Goal: Book appointment/travel/reservation

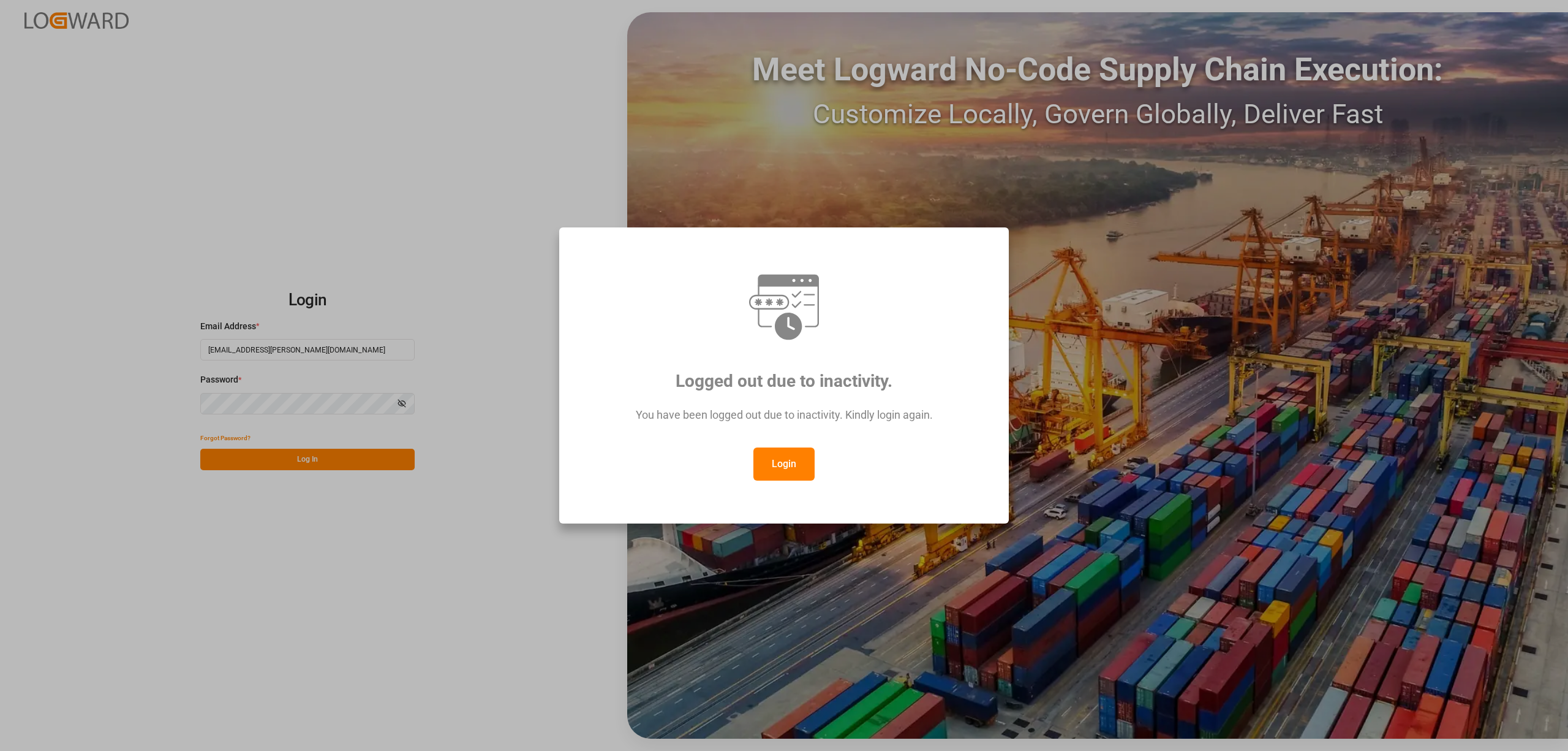
click at [792, 458] on button "Login" at bounding box center [784, 464] width 61 height 33
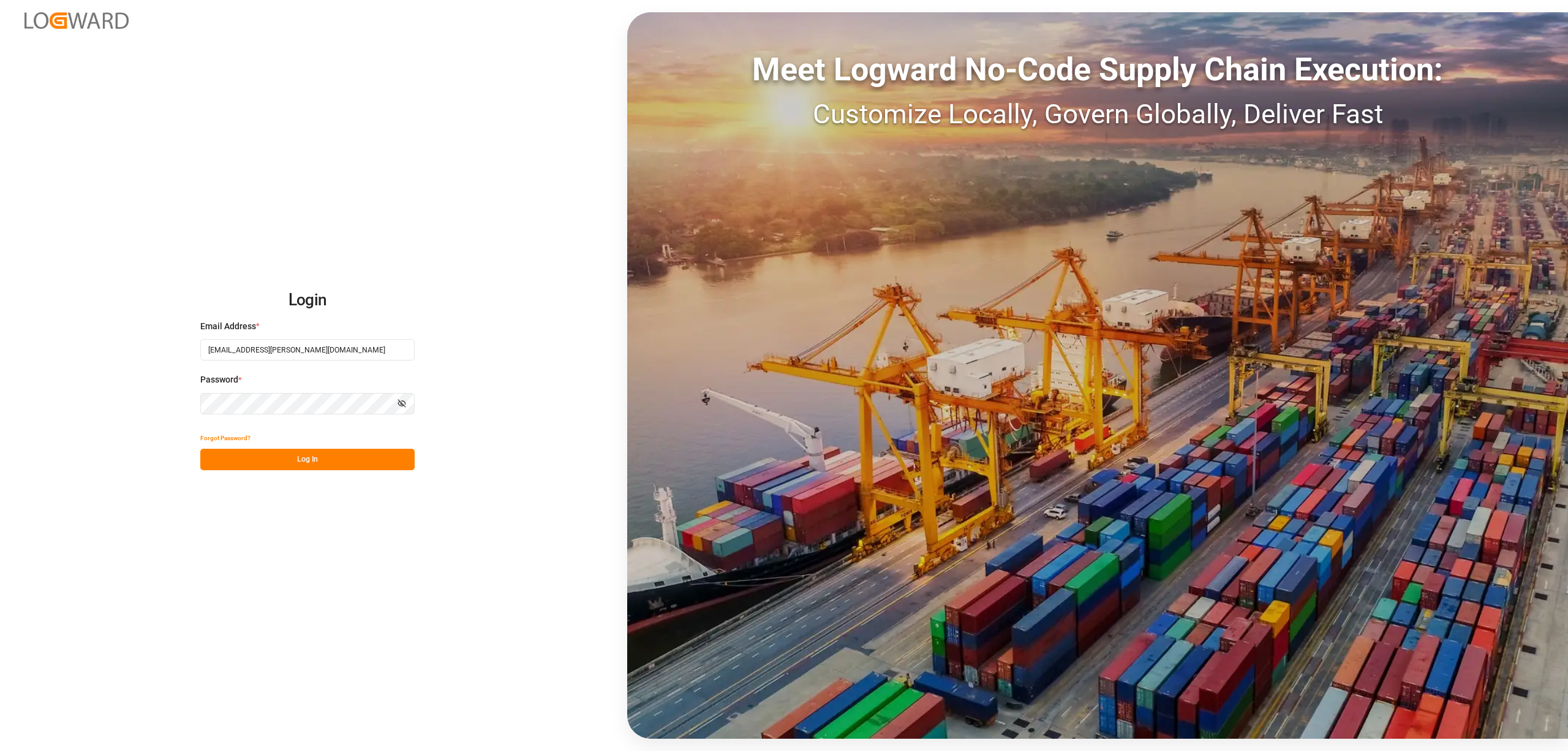
click at [318, 455] on button "Log In" at bounding box center [308, 459] width 214 height 22
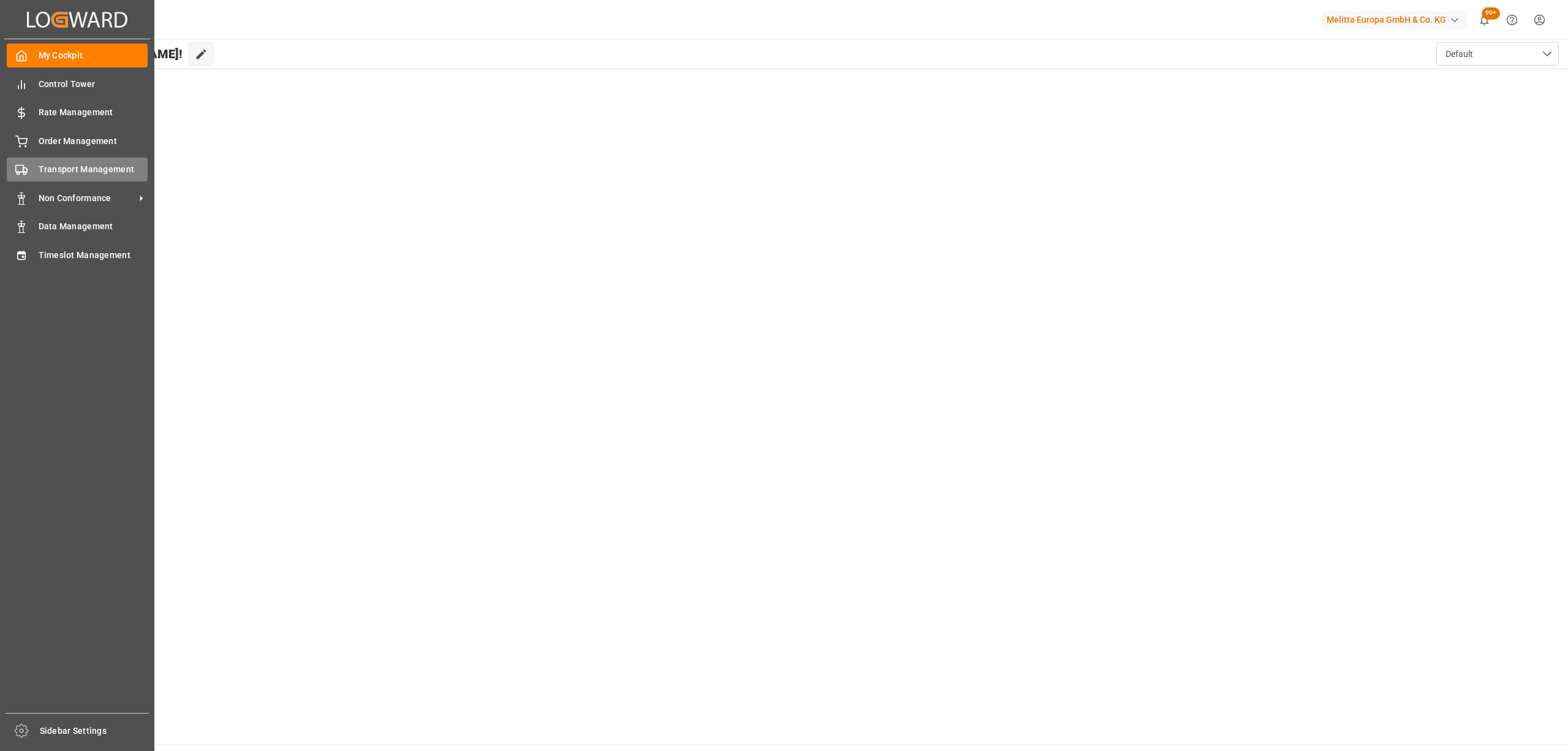
click at [49, 177] on div "Transport Management Transport Management" at bounding box center [77, 169] width 141 height 24
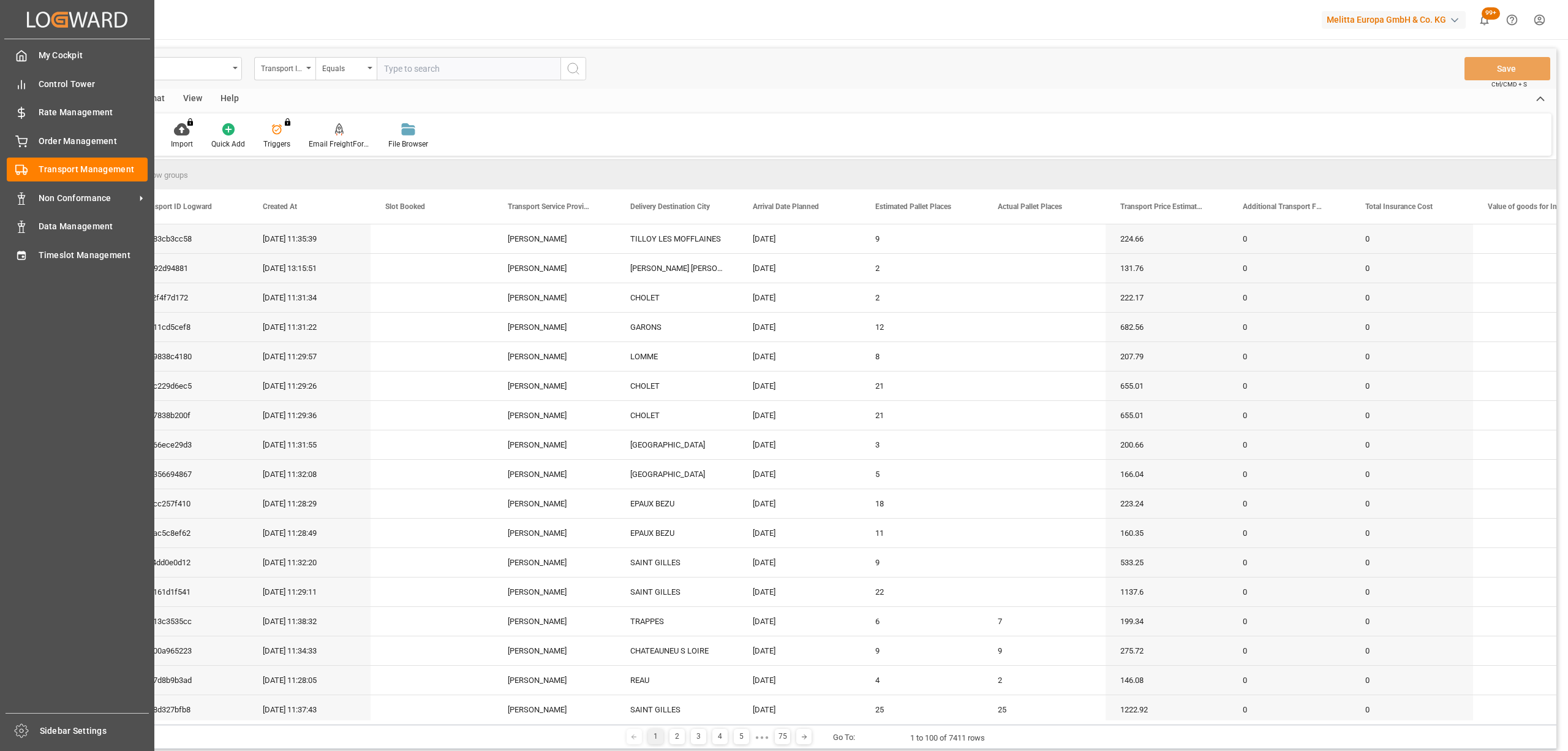
click at [42, 262] on div "Created by potrace 1.15, written by [PERSON_NAME] [DATE]-[DATE] Created by potr…" at bounding box center [77, 372] width 155 height 744
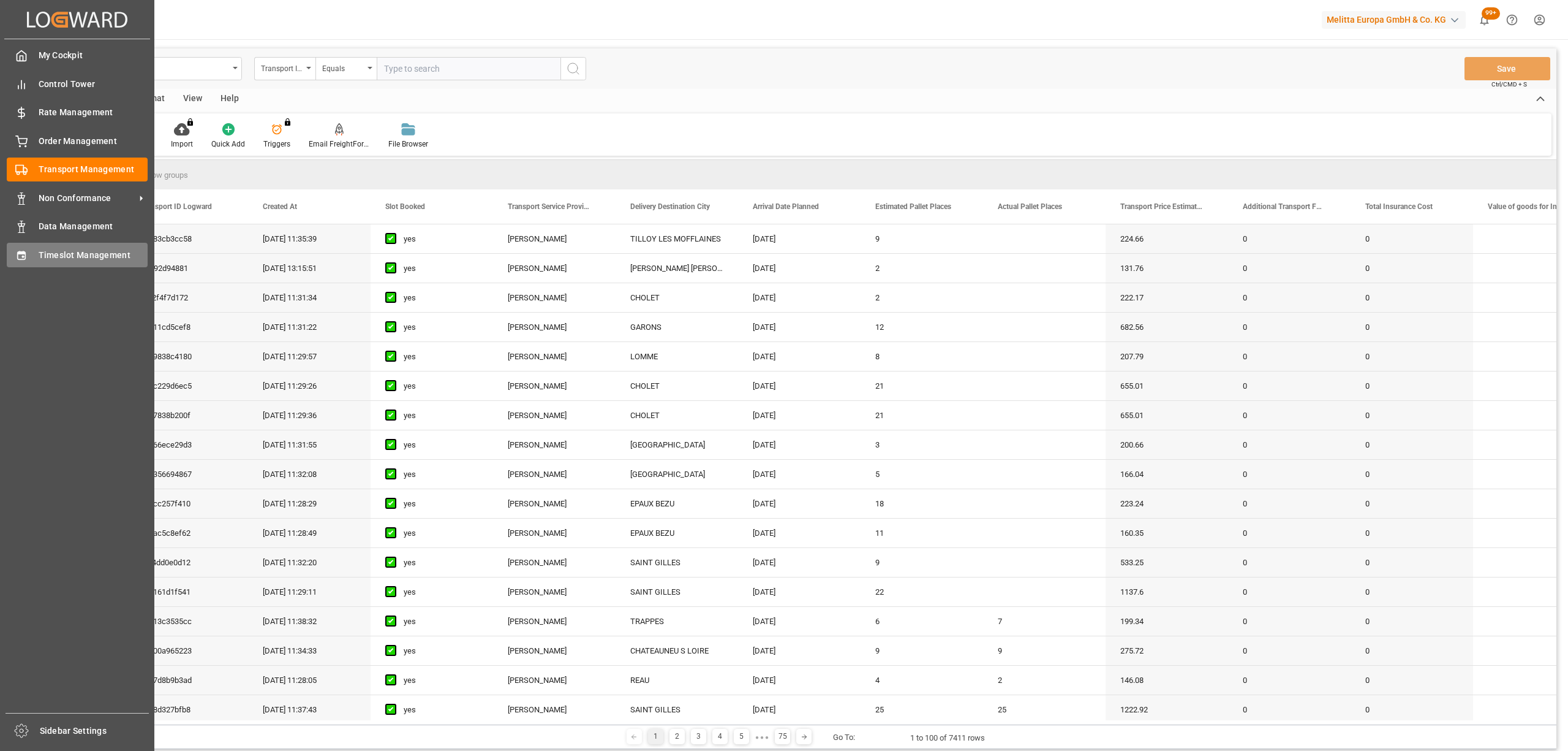
click at [27, 257] on div "Timeslot Management Timeslot Management" at bounding box center [77, 255] width 141 height 24
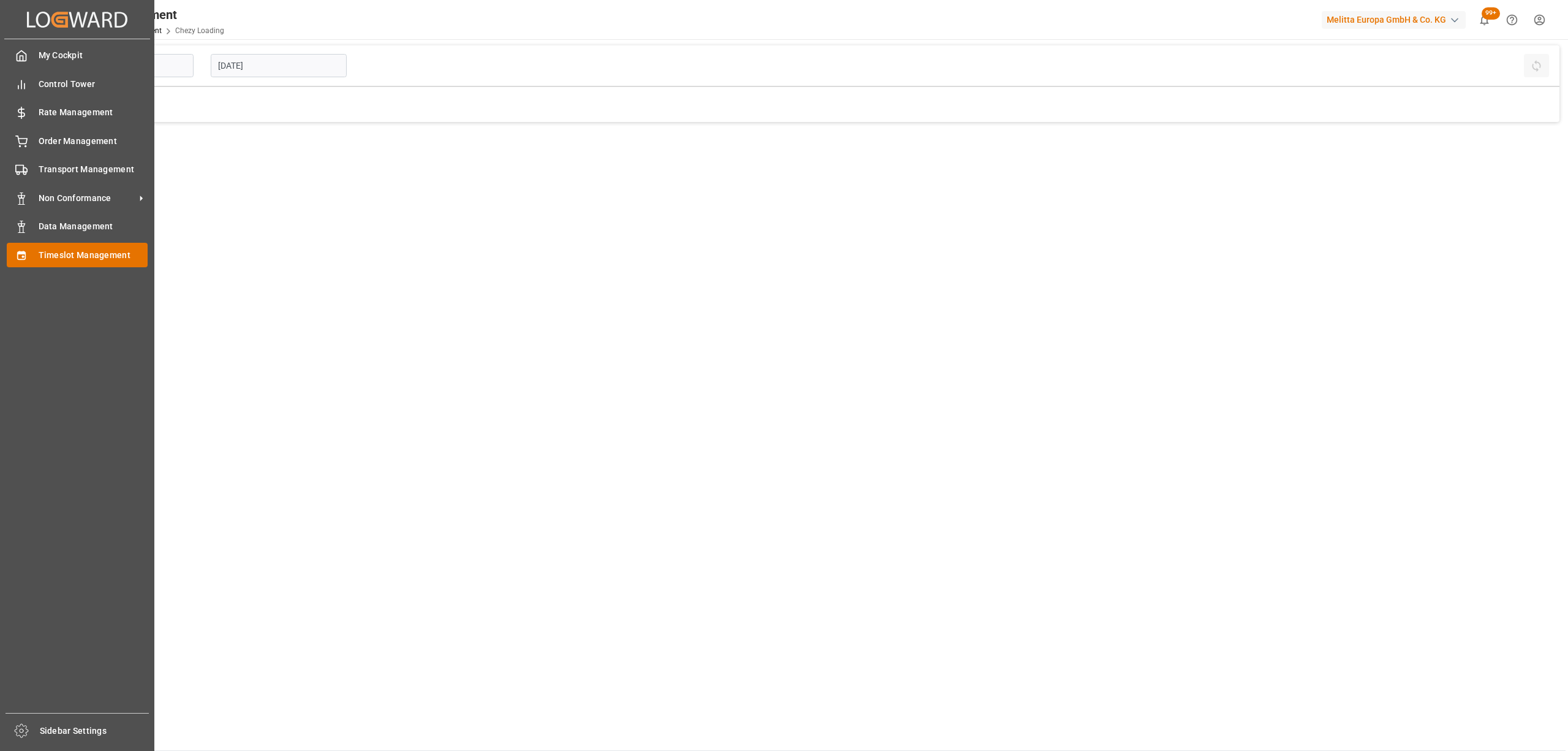
type input "Chezy Loading"
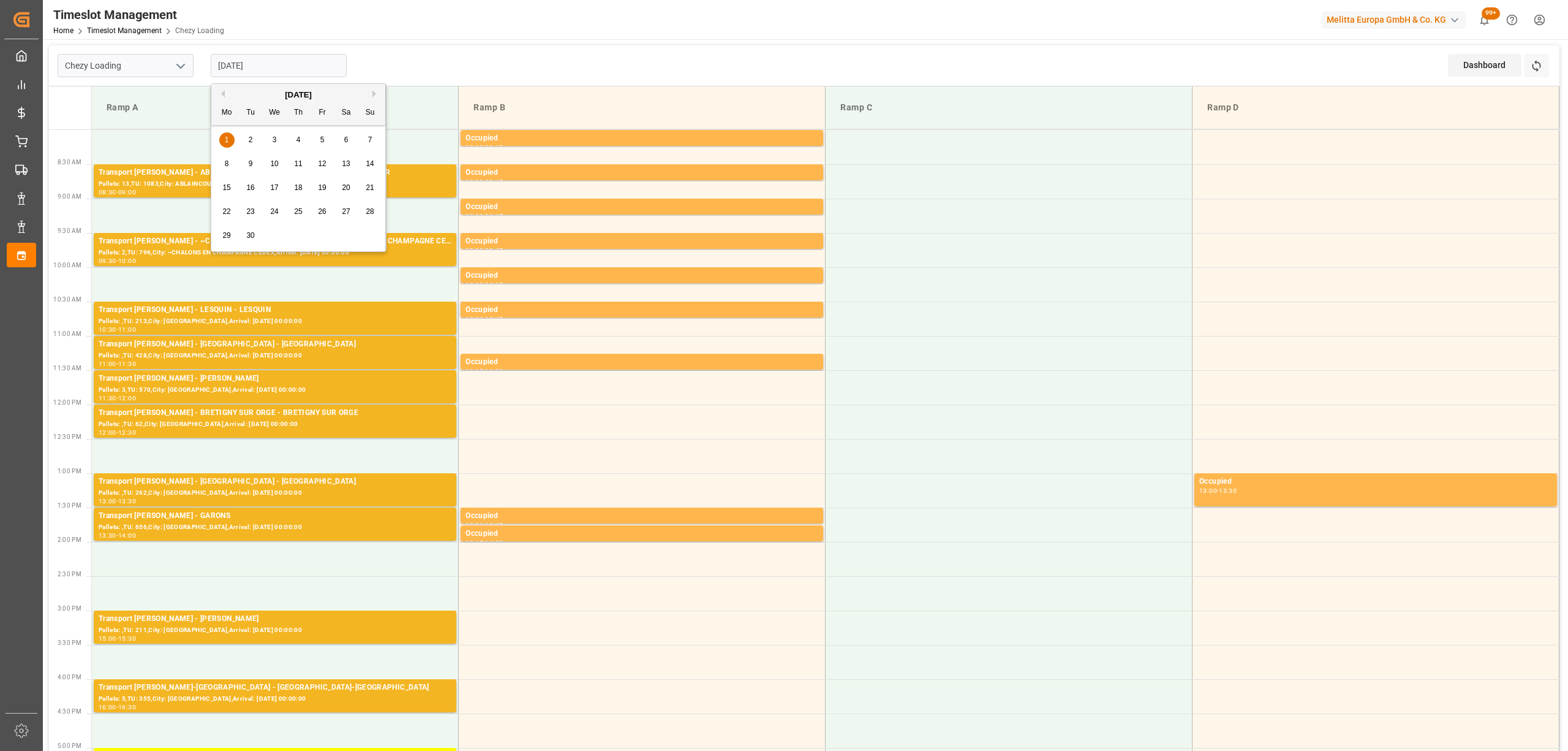
click at [277, 71] on input "[DATE]" at bounding box center [278, 65] width 136 height 23
click at [223, 94] on button "Previous Month" at bounding box center [221, 94] width 7 height 7
click at [250, 144] on div "28 29 30 31 1 2 3" at bounding box center [298, 140] width 167 height 24
drag, startPoint x: 214, startPoint y: 71, endPoint x: 200, endPoint y: 72, distance: 14.0
click at [202, 72] on div "[DATE]" at bounding box center [279, 65] width 153 height 40
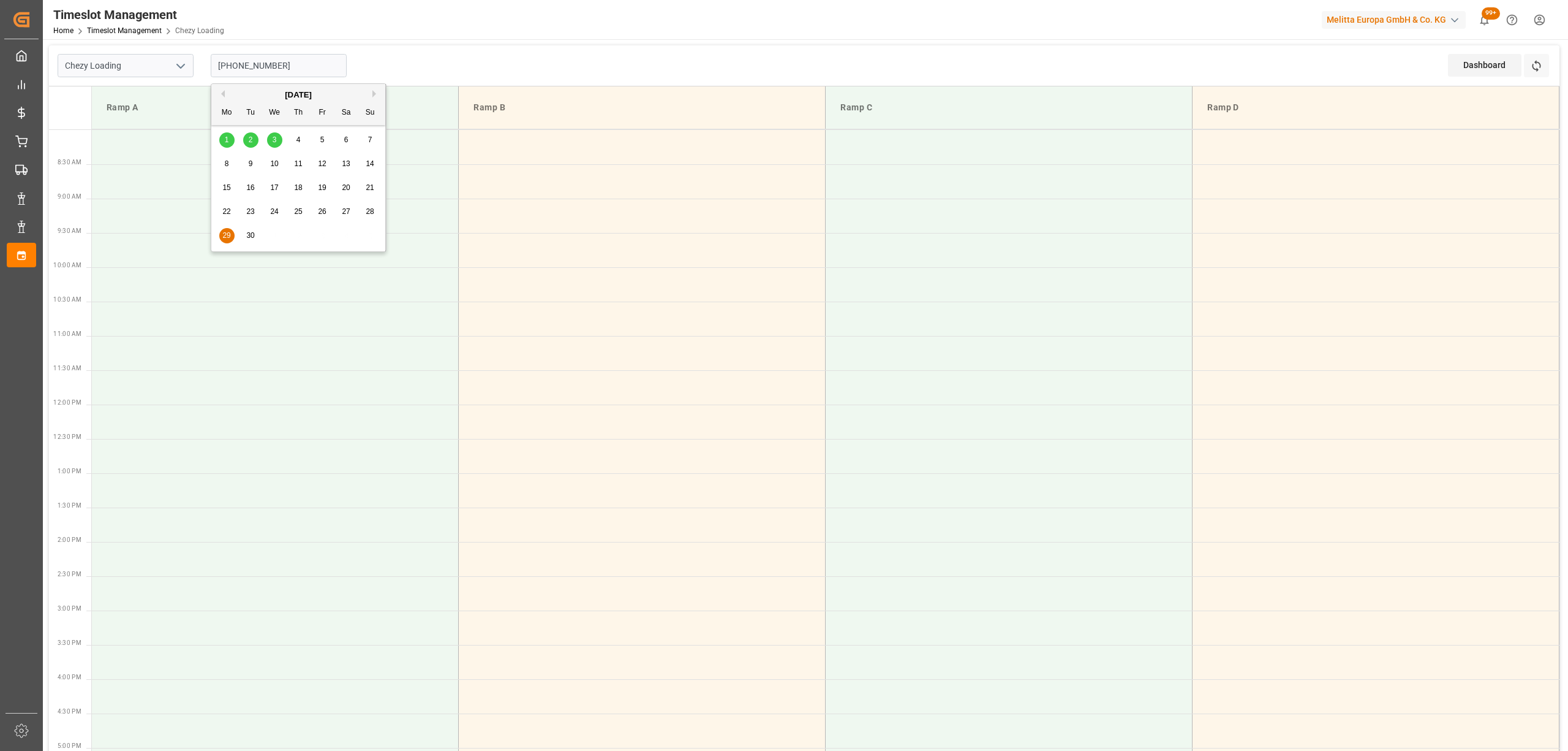
click at [245, 65] on input "[PHONE_NUMBER]" at bounding box center [278, 65] width 136 height 23
click at [270, 69] on input "[PHONE_NUMBER]" at bounding box center [278, 65] width 136 height 23
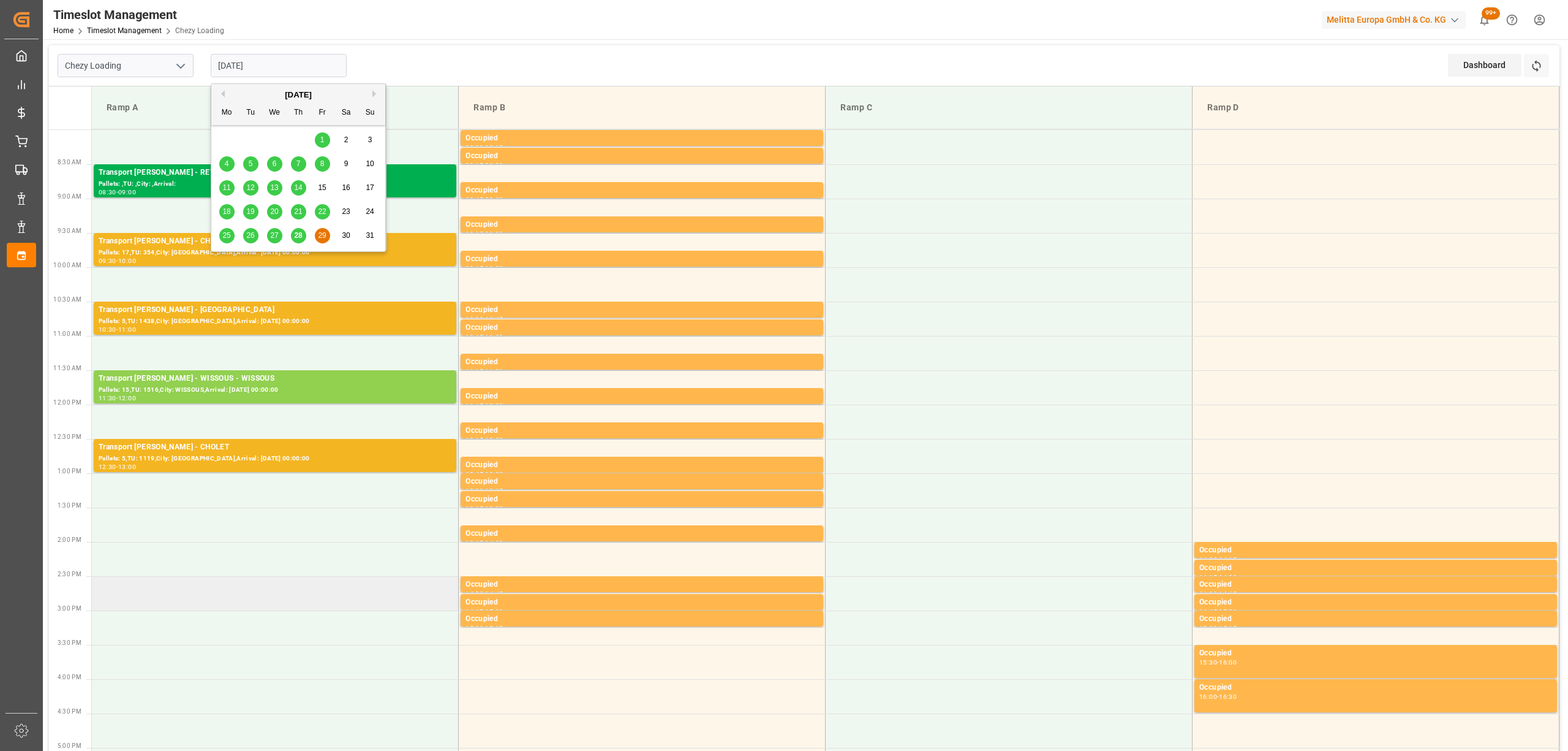
type input "[DATE]"
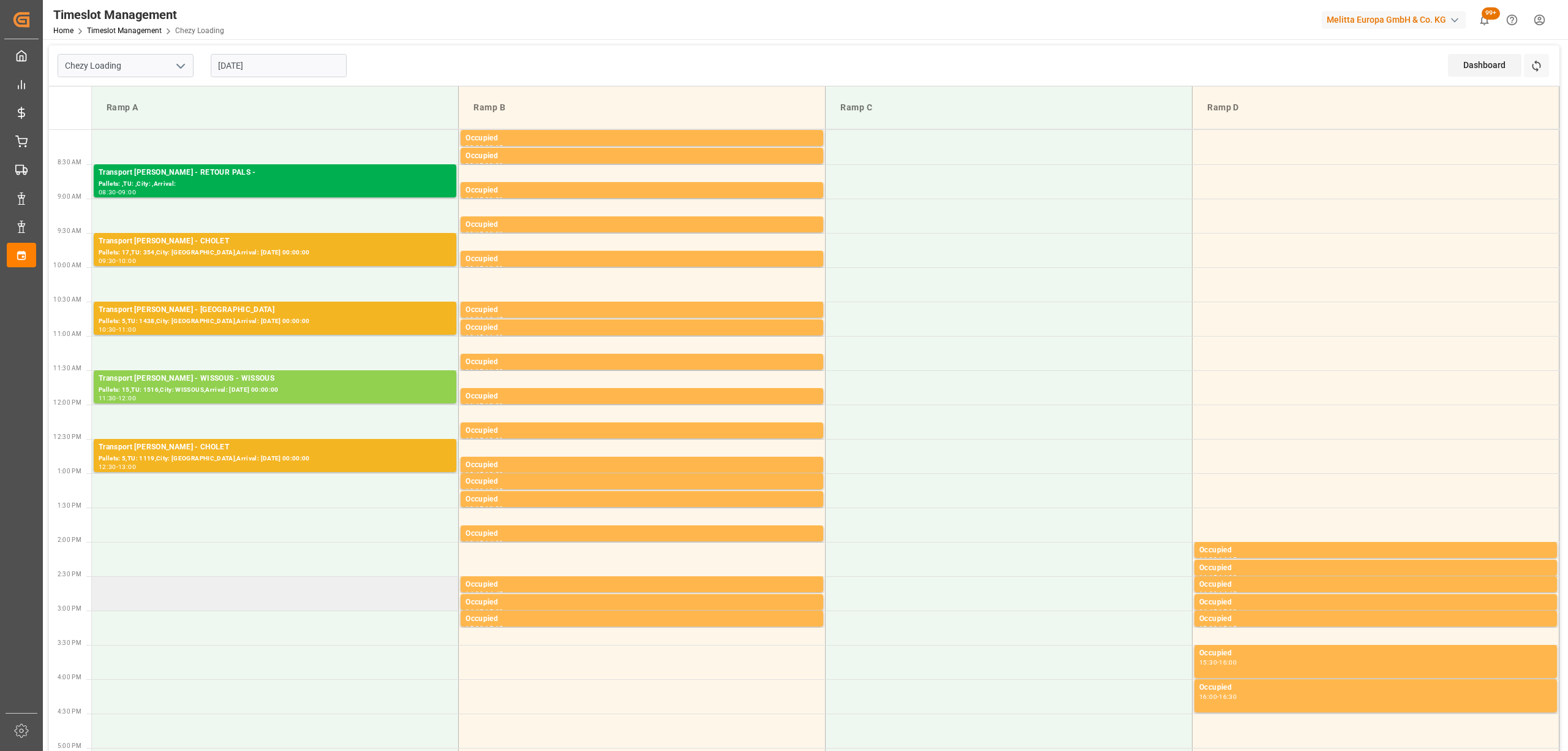
click at [253, 584] on td at bounding box center [275, 593] width 367 height 35
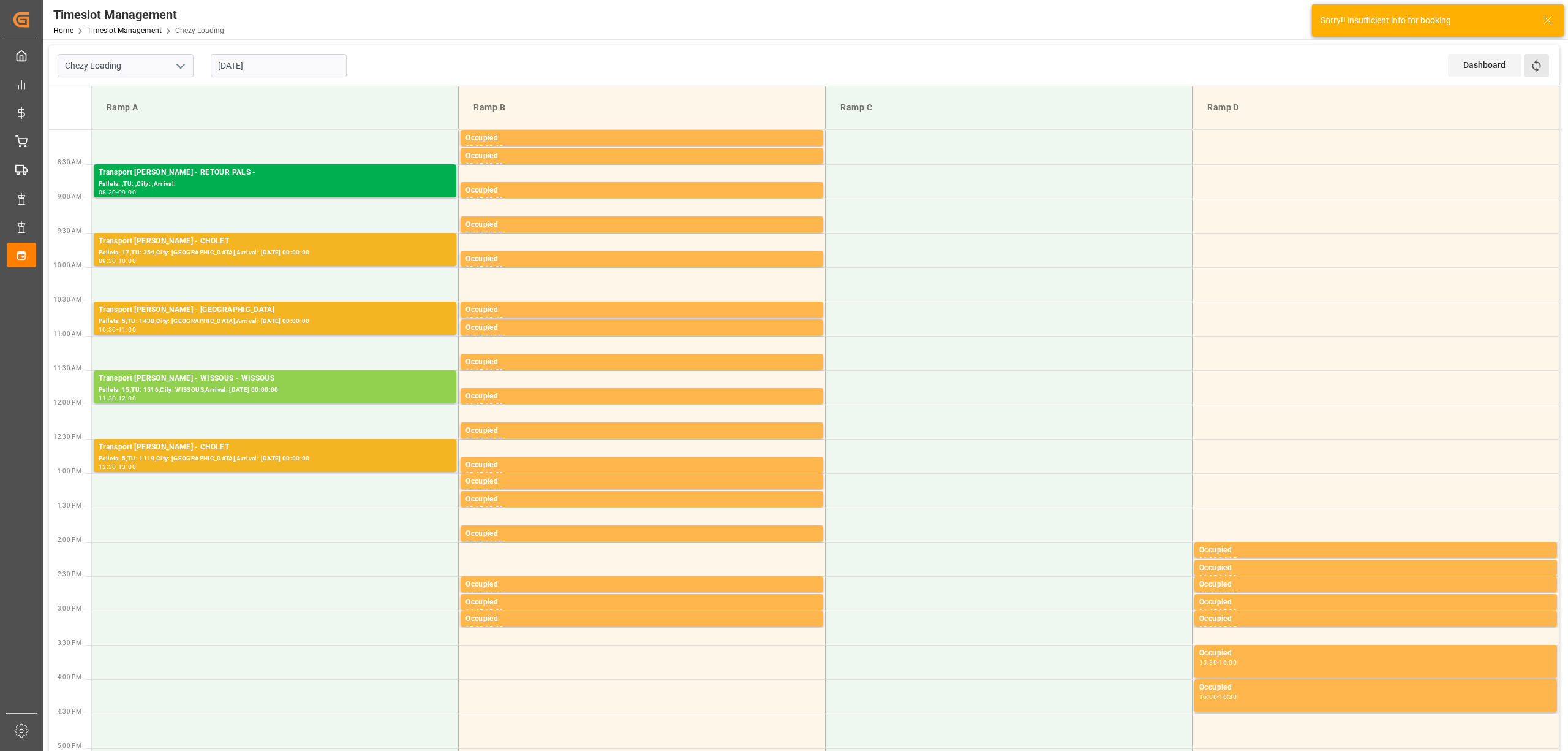
click at [1528, 56] on button "Refresh Time Slots" at bounding box center [1537, 65] width 25 height 23
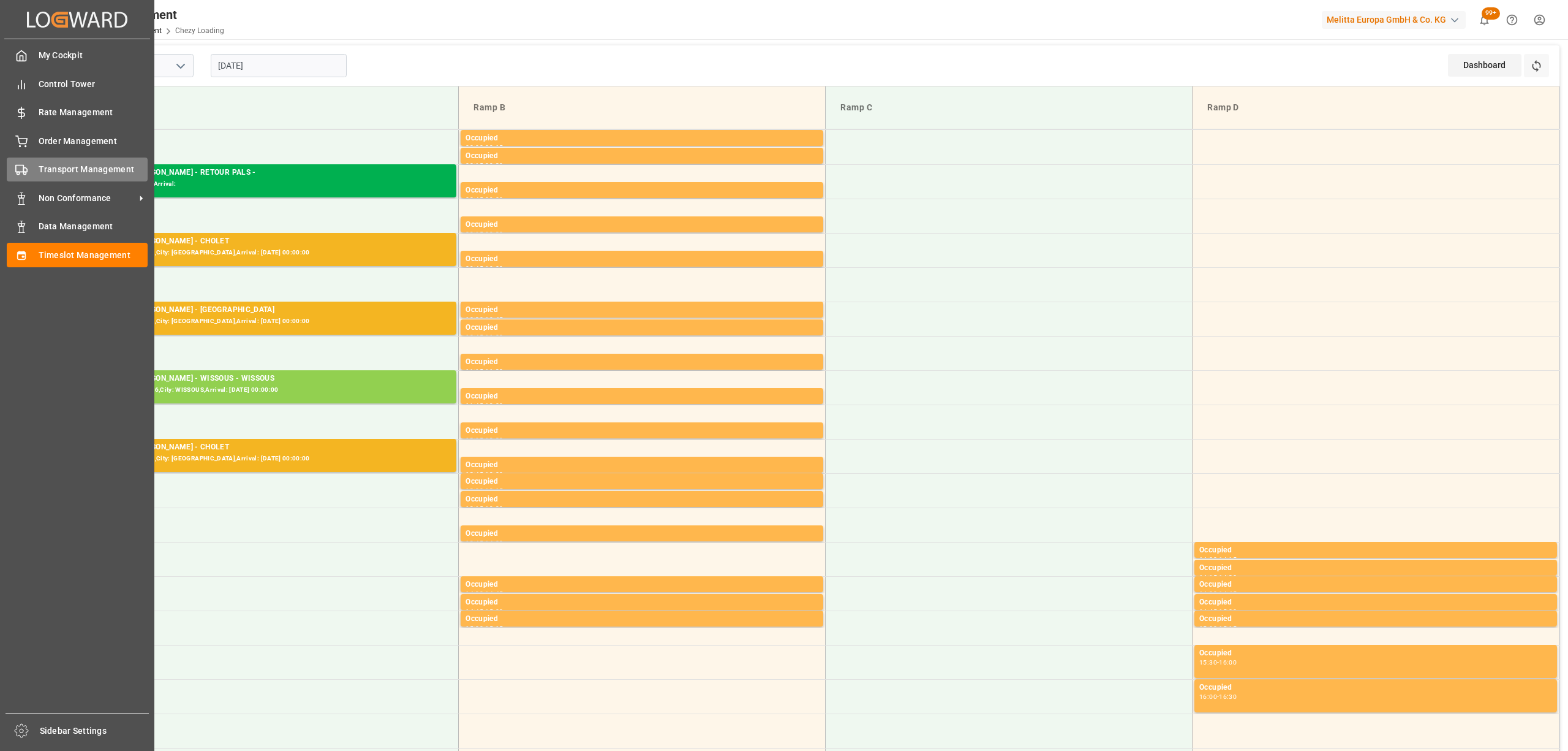
click at [32, 175] on div "Transport Management Transport Management" at bounding box center [77, 169] width 141 height 24
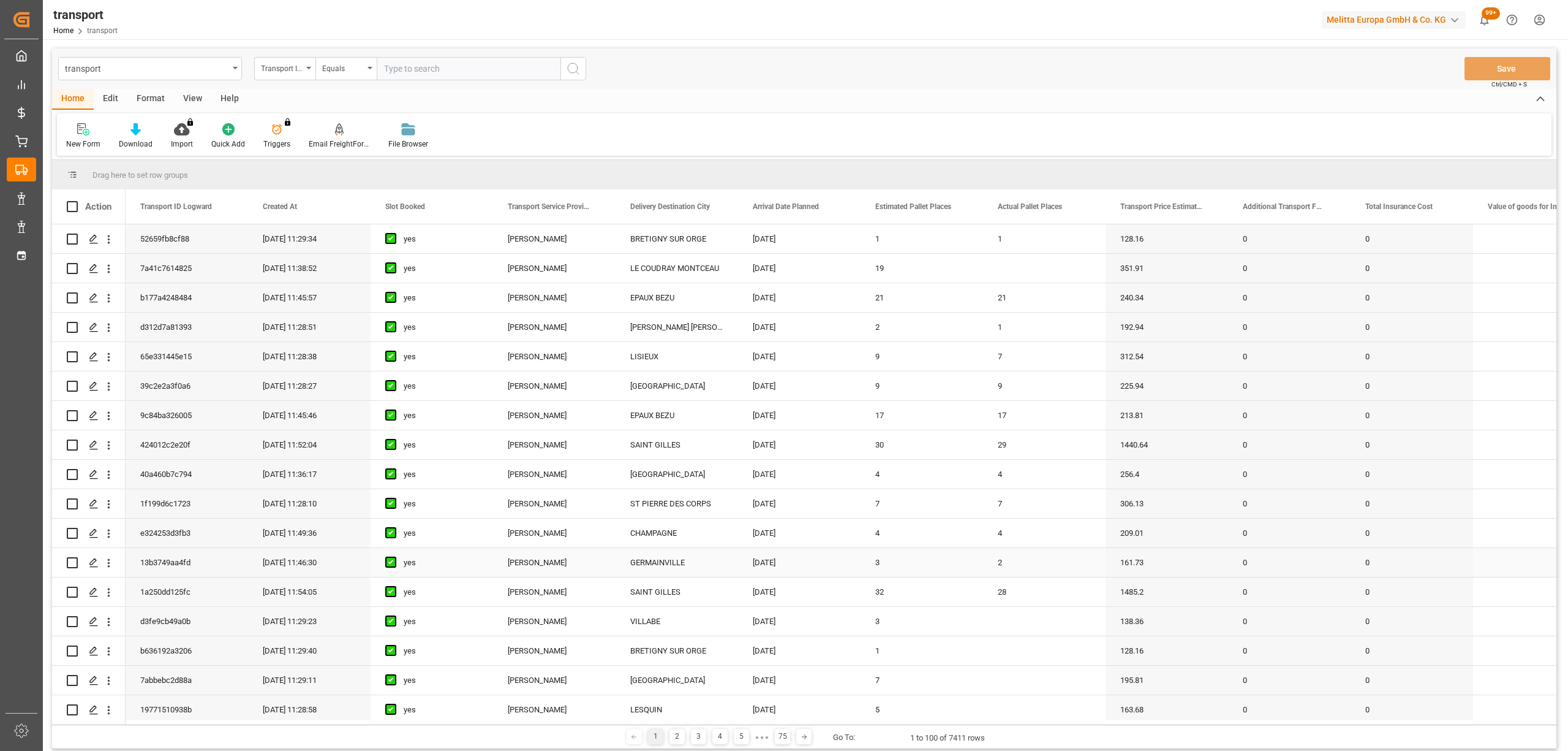
scroll to position [653, 0]
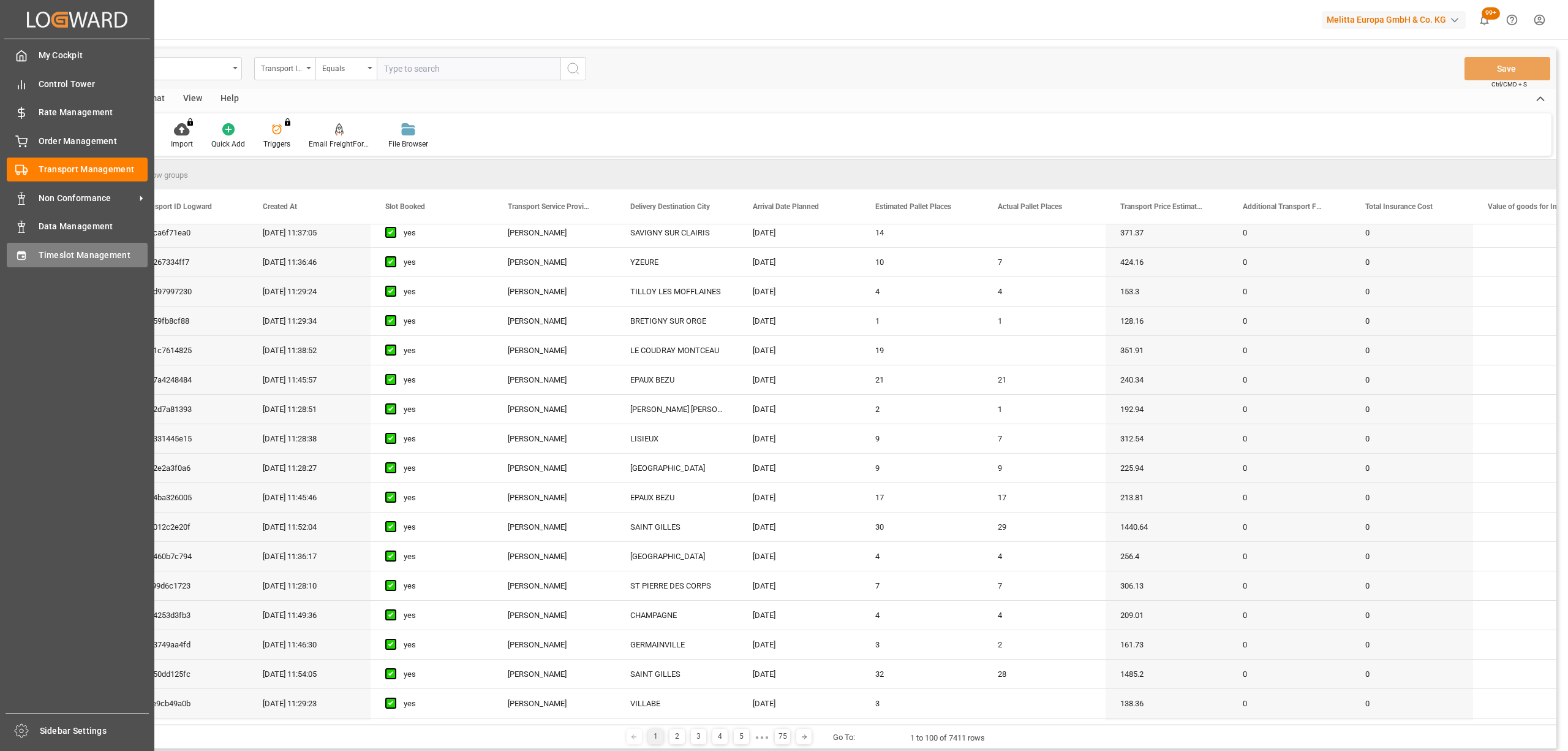
click at [15, 263] on div "Timeslot Management Timeslot Management" at bounding box center [77, 255] width 141 height 24
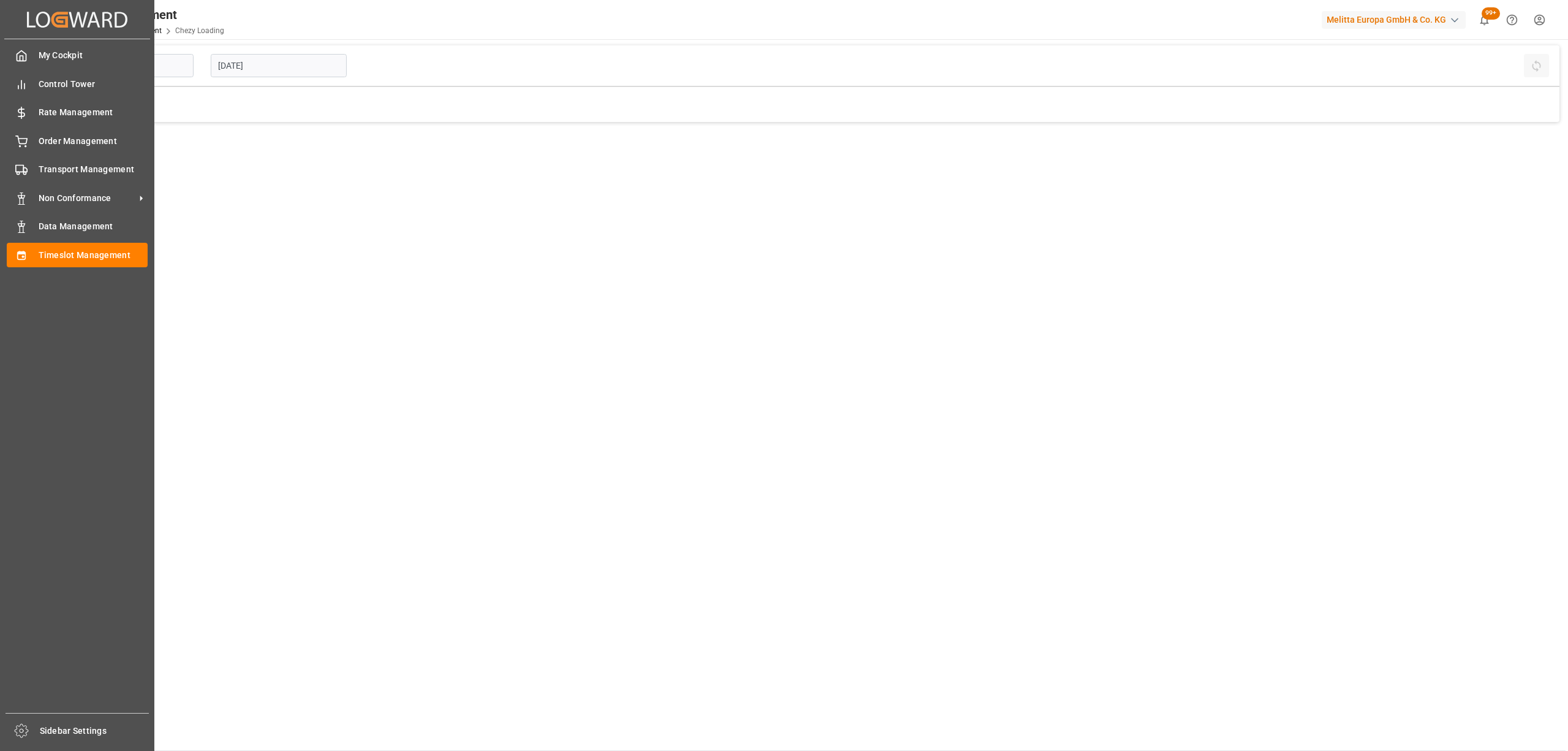
type input "Chezy Loading"
